Goal: Register for event/course

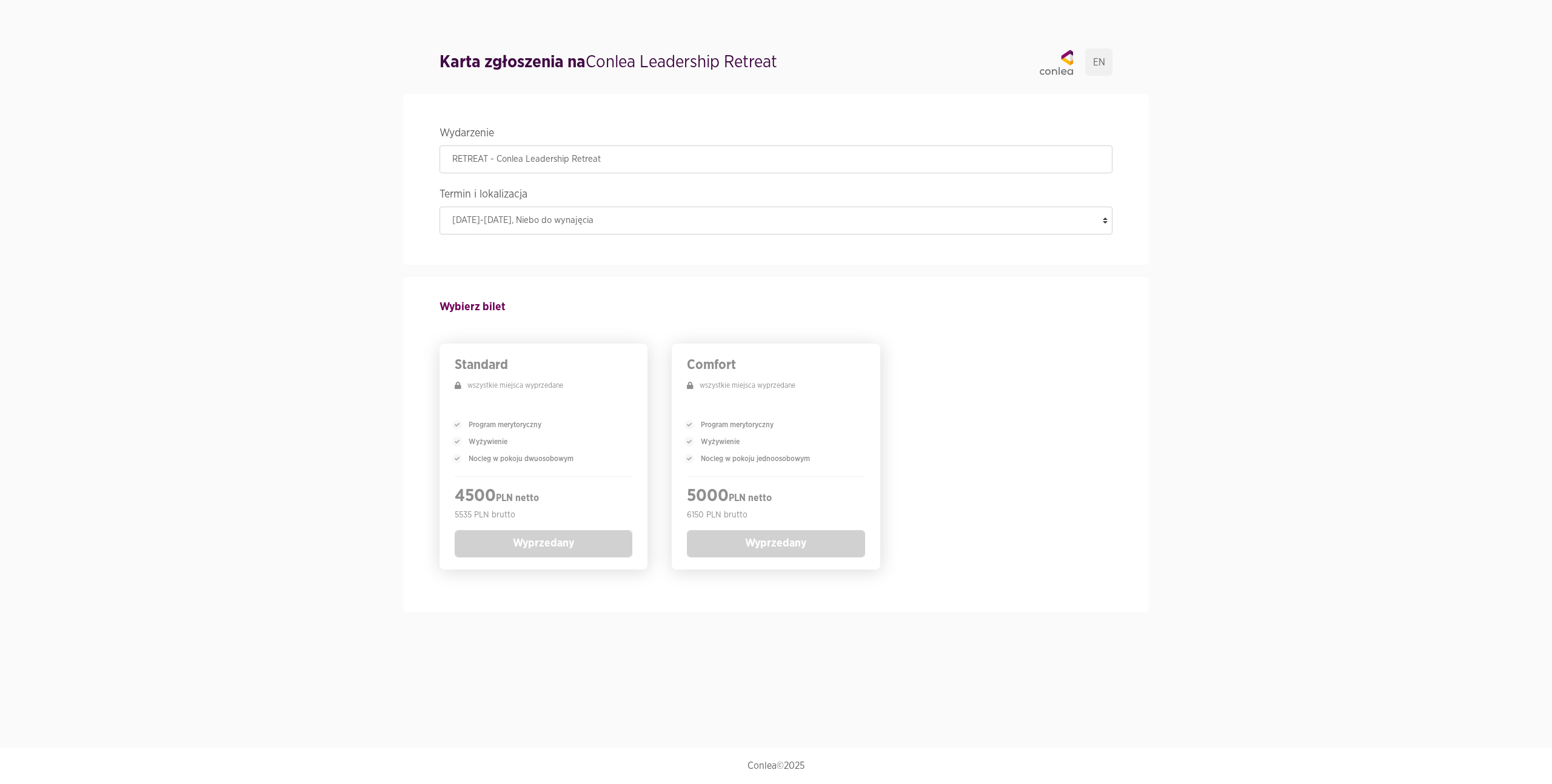
click at [316, 276] on section "Wydarzenie RETREAT - Conlea Leadership Retreat Termin i lokalizacja [DATE]-[DAT…" at bounding box center [776, 353] width 1552 height 543
click at [557, 398] on div "Standard wszystkie miejsca wyprzedane" at bounding box center [544, 381] width 177 height 51
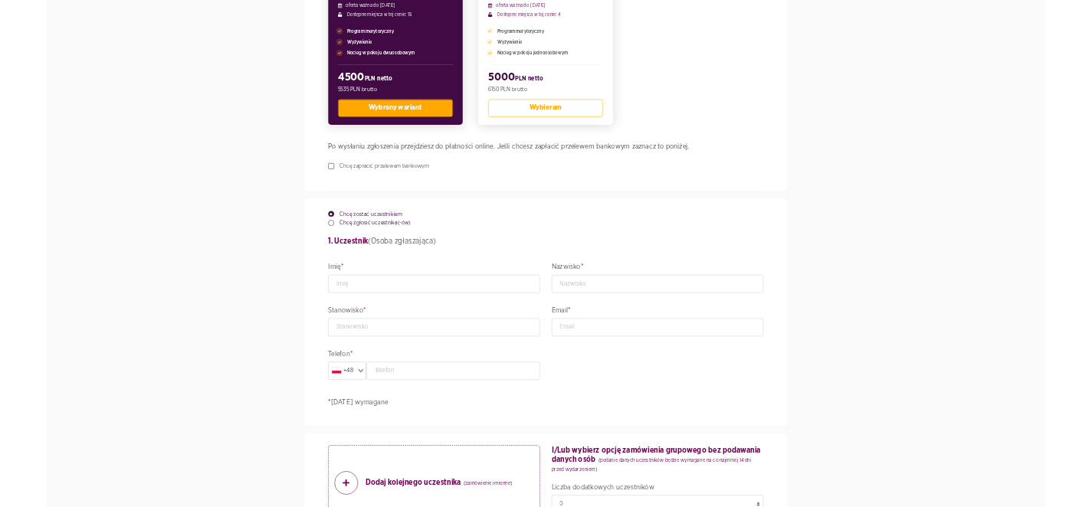
scroll to position [480, 0]
